Goal: Task Accomplishment & Management: Manage account settings

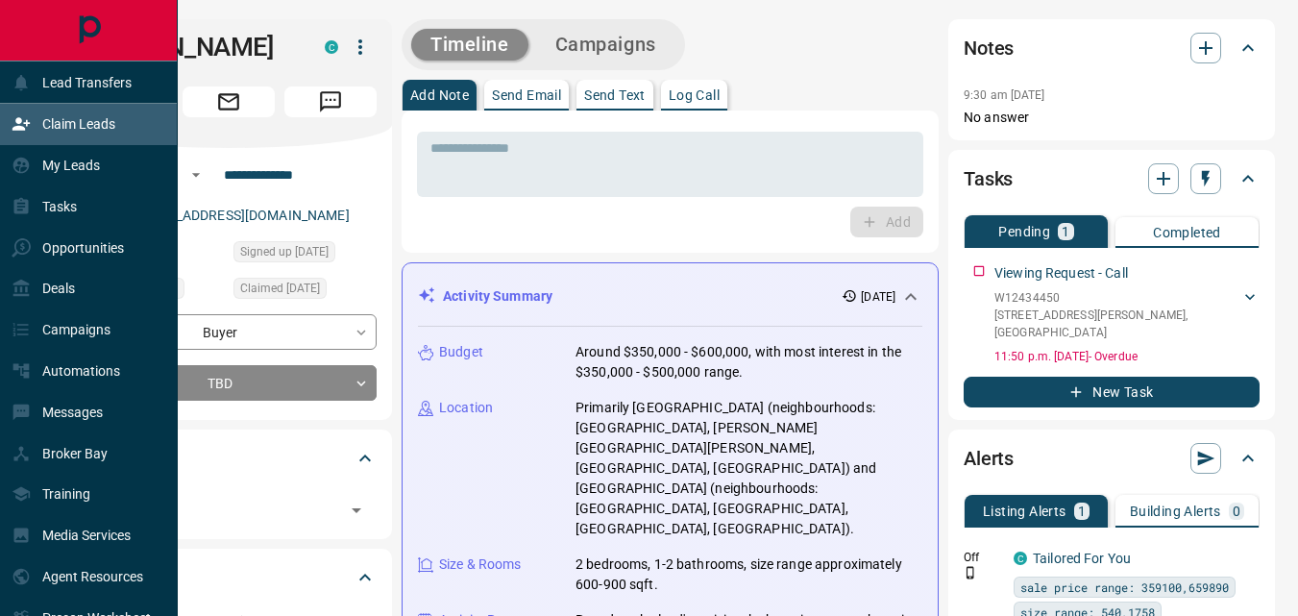
click at [68, 121] on p "Claim Leads" at bounding box center [78, 123] width 73 height 15
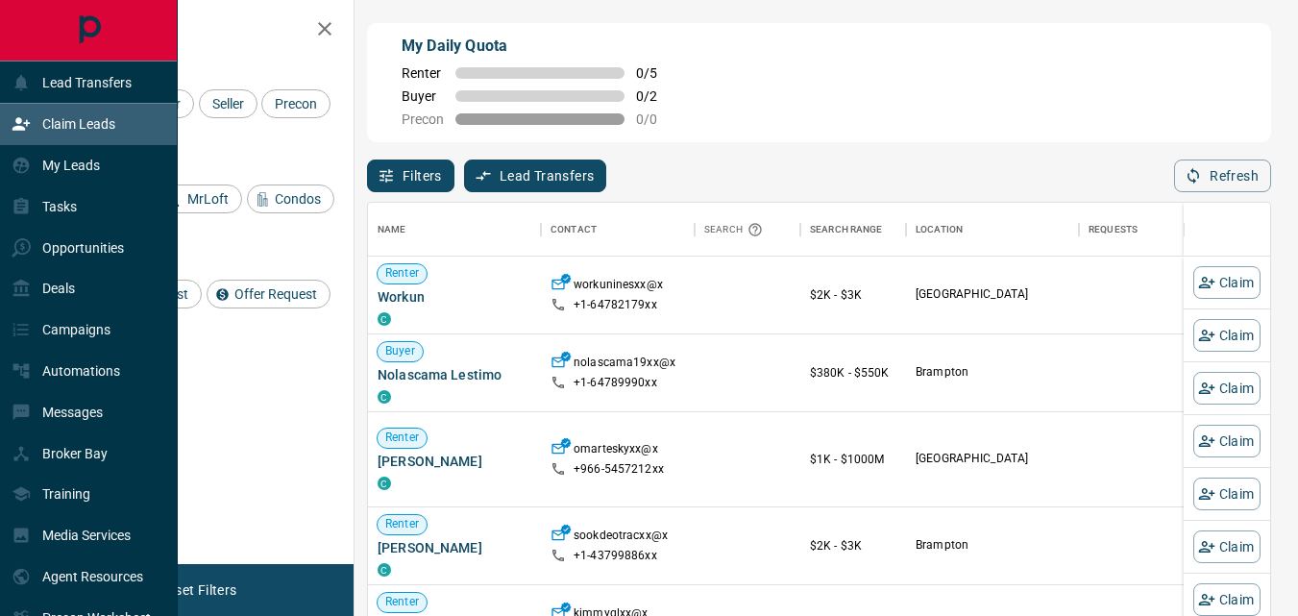
scroll to position [448, 888]
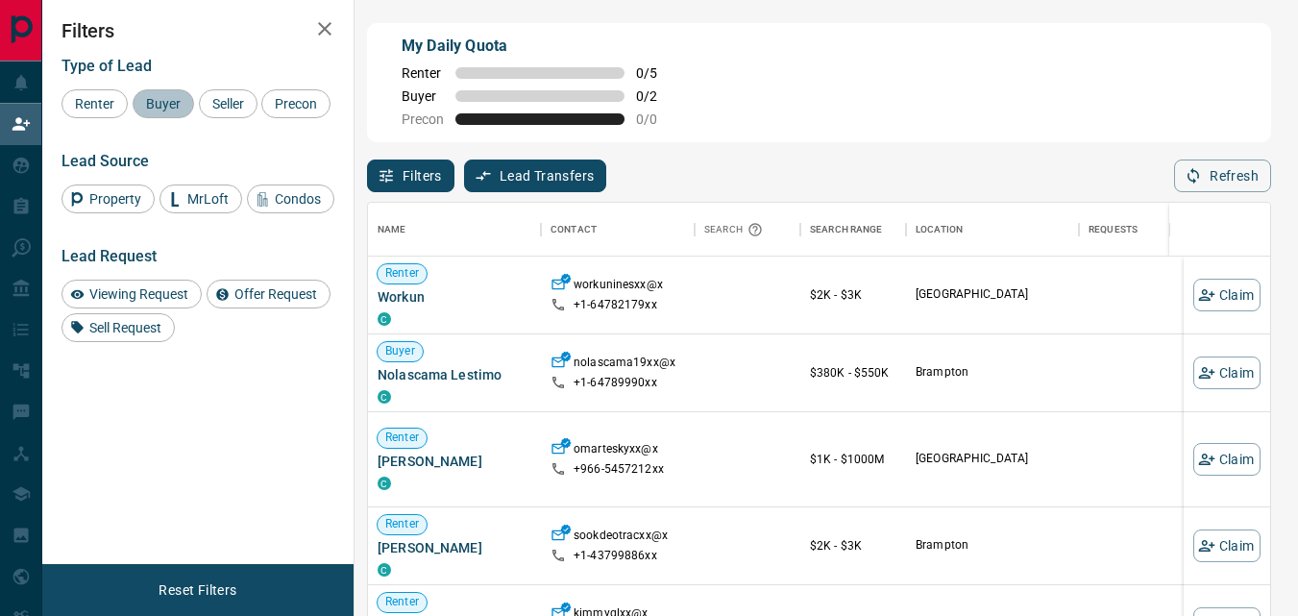
click at [165, 93] on div "Buyer" at bounding box center [163, 103] width 61 height 29
click at [163, 100] on span "Buyer" at bounding box center [163, 103] width 48 height 15
click at [97, 100] on span "Renter" at bounding box center [94, 103] width 53 height 15
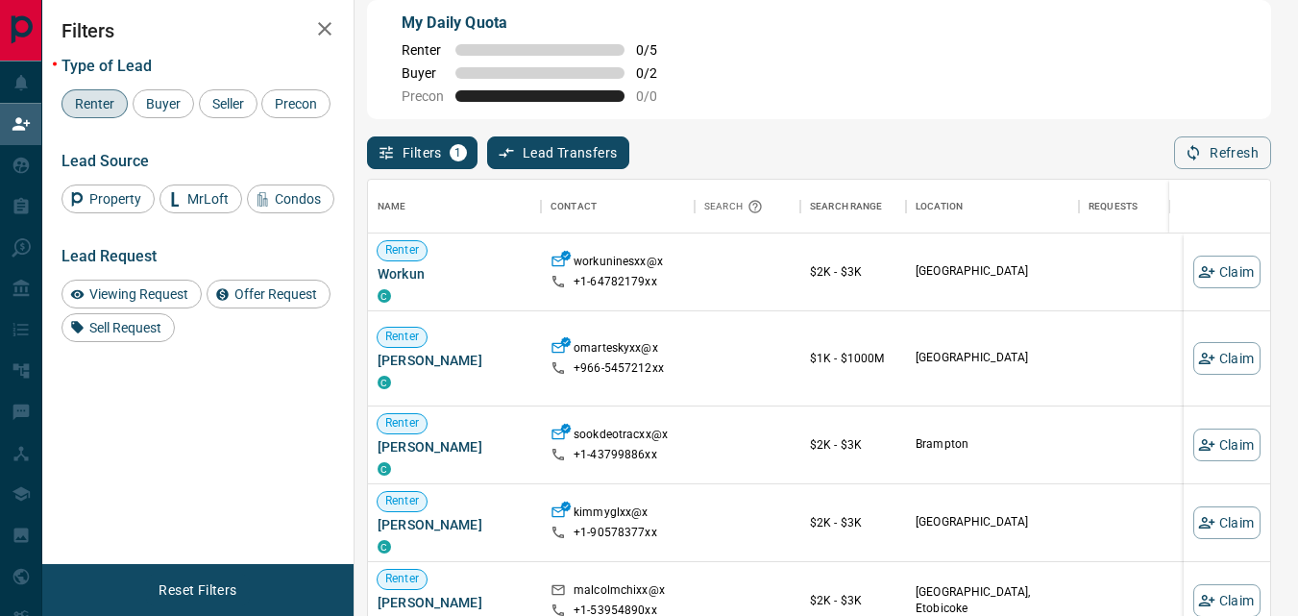
scroll to position [50, 0]
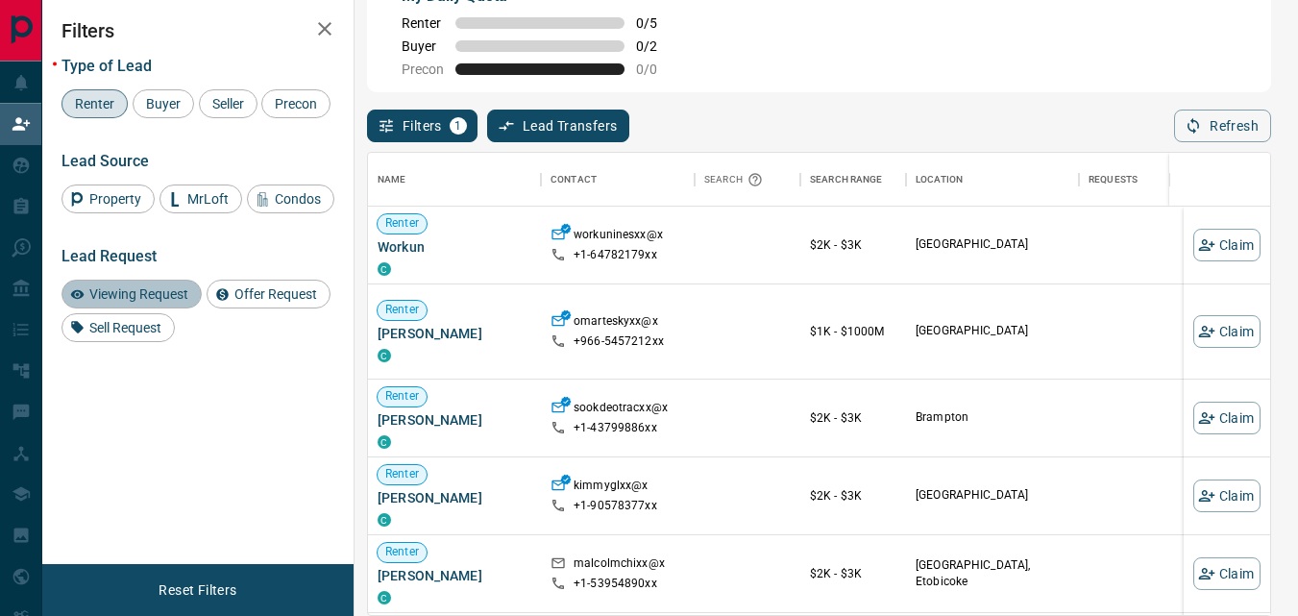
click at [132, 302] on span "Viewing Request" at bounding box center [139, 293] width 112 height 15
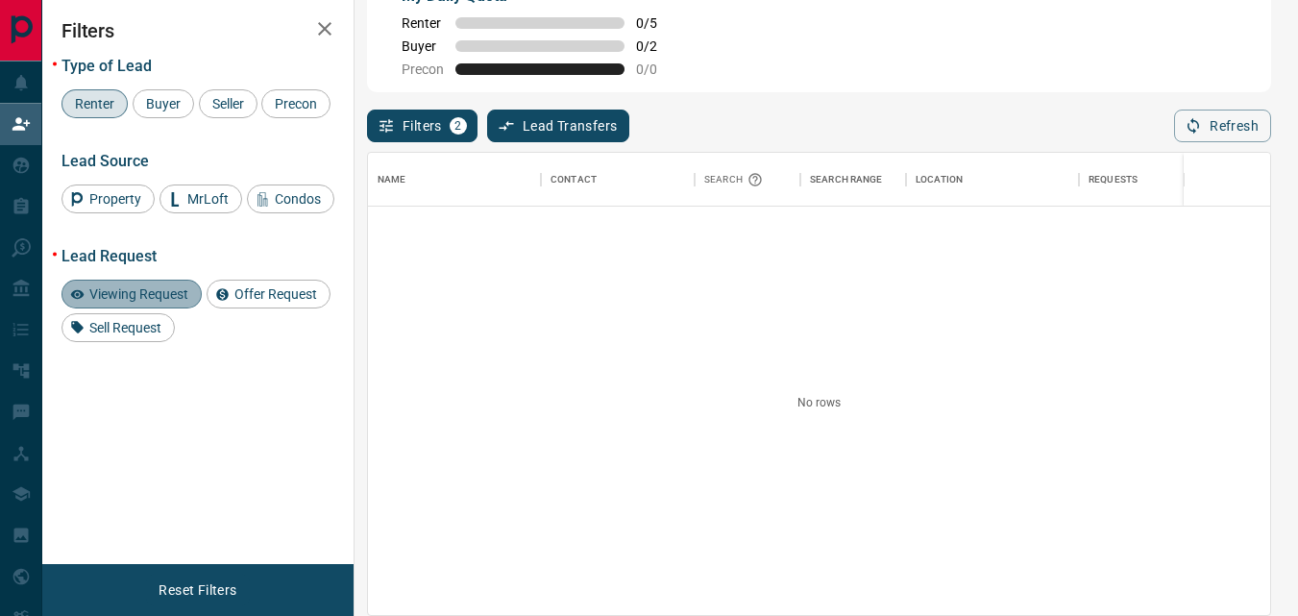
click at [159, 302] on span "Viewing Request" at bounding box center [139, 293] width 112 height 15
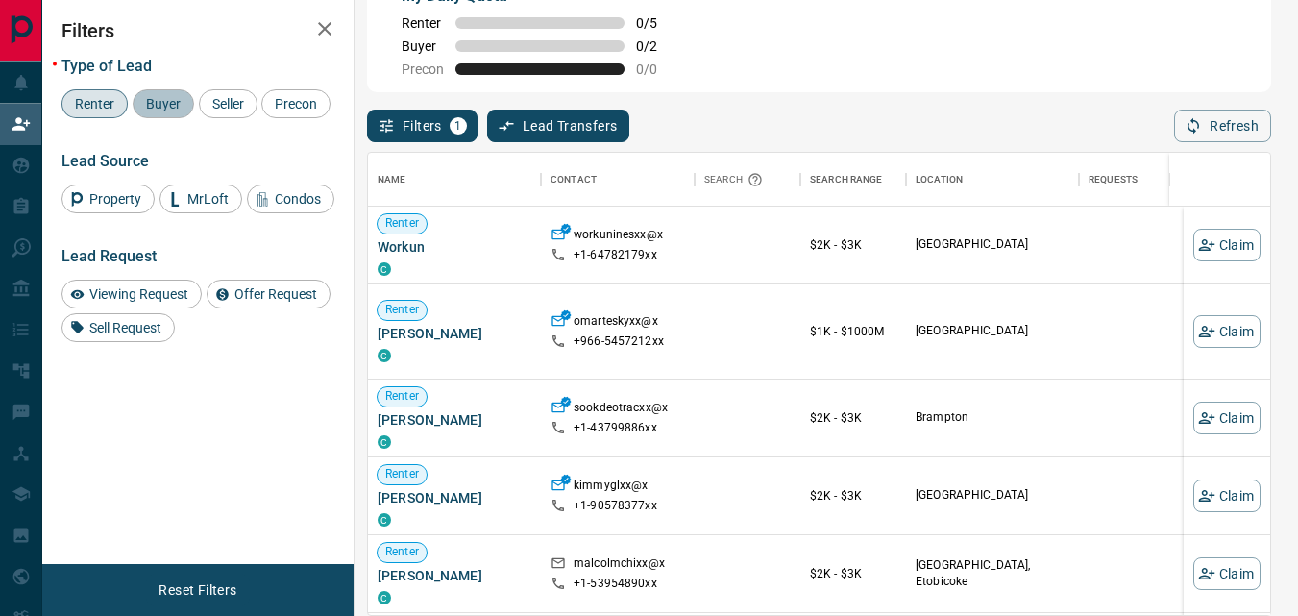
click at [174, 98] on span "Buyer" at bounding box center [163, 103] width 48 height 15
click at [91, 106] on span "Renter" at bounding box center [94, 103] width 53 height 15
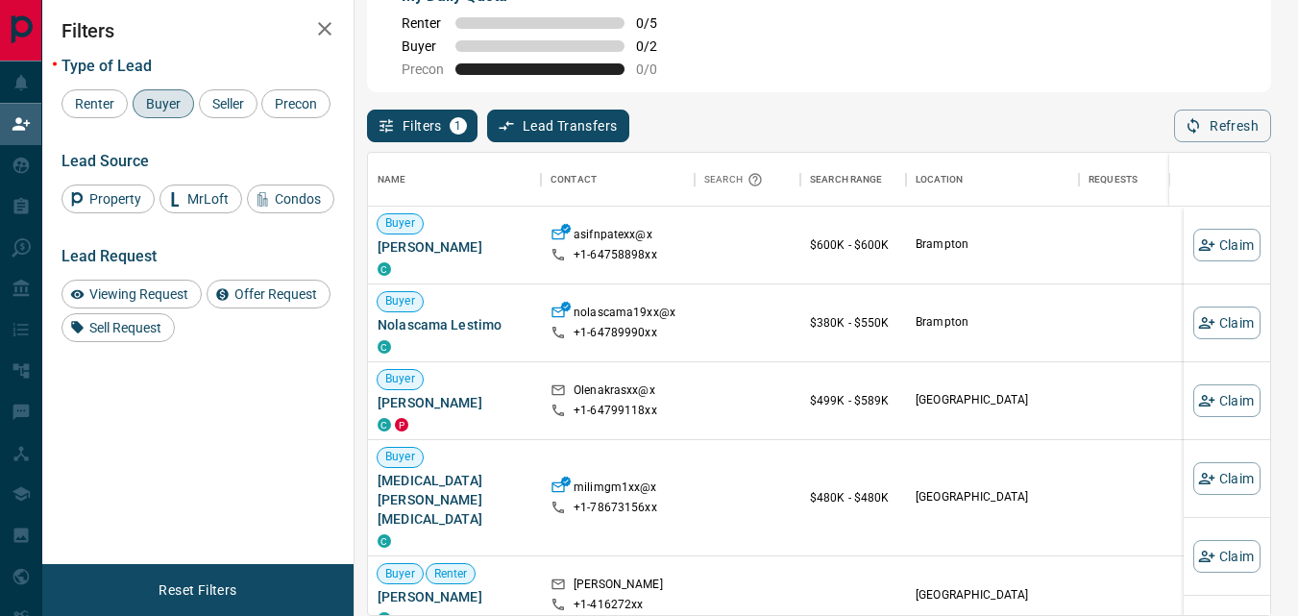
scroll to position [448, 888]
click at [1232, 132] on button "Refresh" at bounding box center [1222, 126] width 97 height 33
click at [1208, 395] on button "Claim" at bounding box center [1226, 400] width 67 height 33
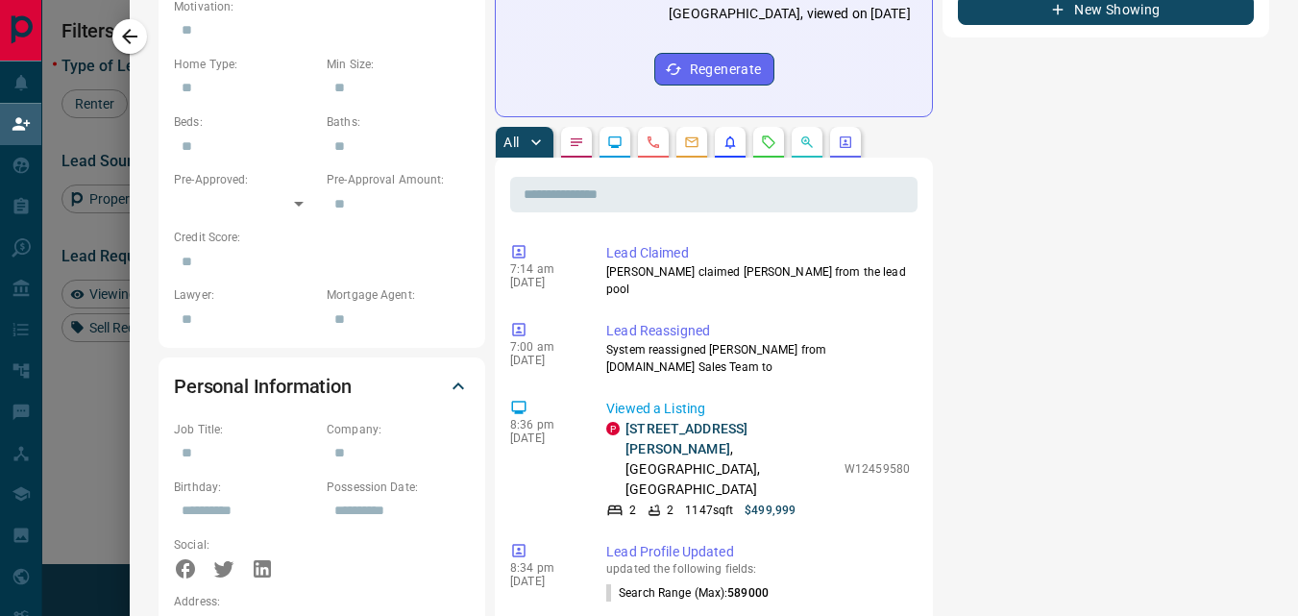
scroll to position [914, 0]
